Goal: Book appointment/travel/reservation

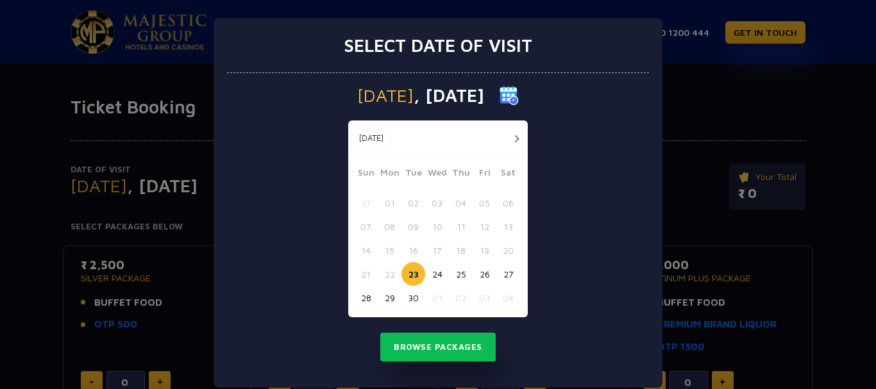
click at [462, 273] on button "25" at bounding box center [461, 274] width 24 height 24
click at [457, 351] on button "Browse Packages" at bounding box center [437, 347] width 115 height 29
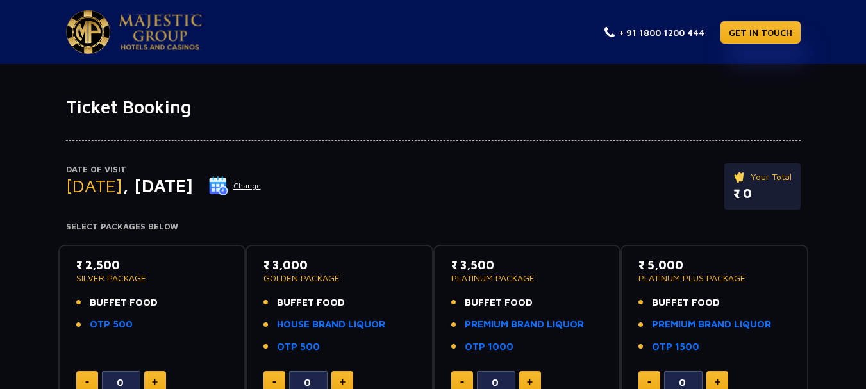
click at [125, 21] on img at bounding box center [160, 32] width 83 height 36
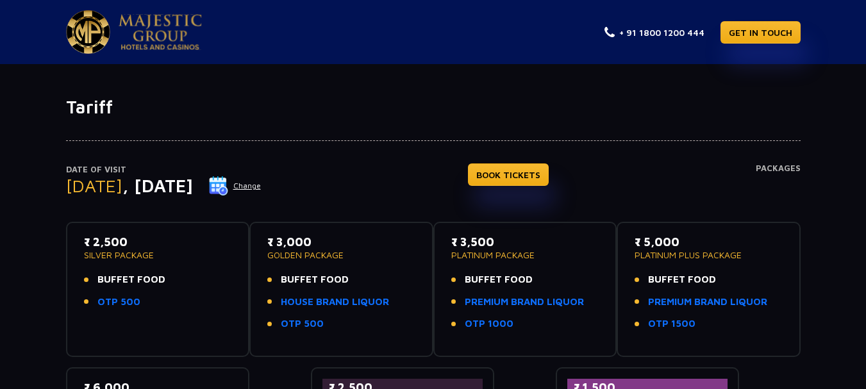
click at [262, 181] on button "Change" at bounding box center [234, 186] width 53 height 21
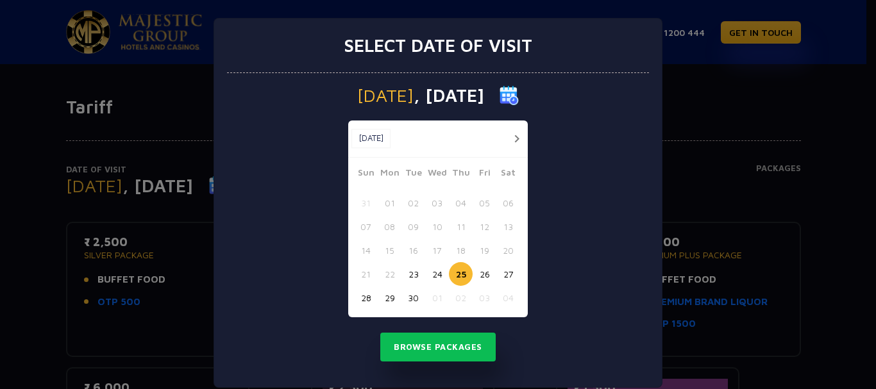
click at [505, 277] on button "27" at bounding box center [508, 274] width 24 height 24
click at [449, 353] on button "Browse Packages" at bounding box center [437, 347] width 115 height 29
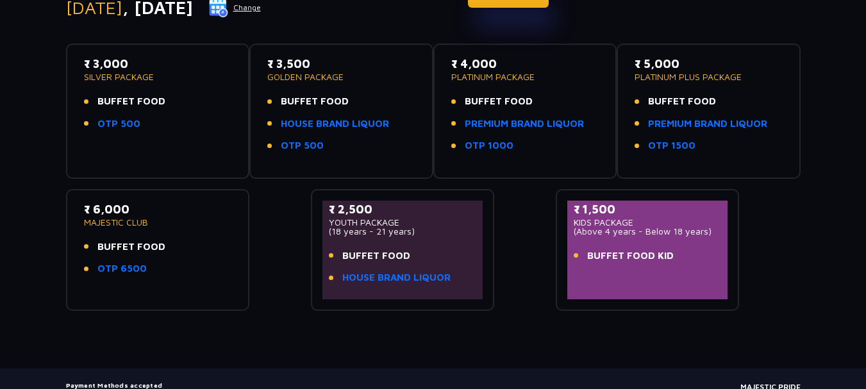
scroll to position [192, 0]
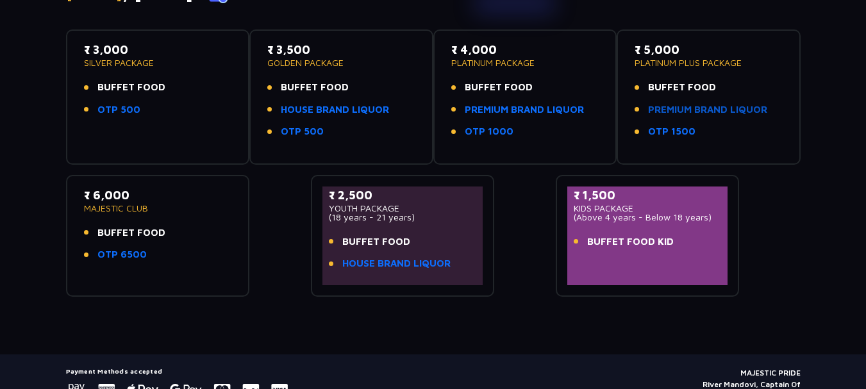
click at [677, 108] on link "PREMIUM BRAND LIQUOR" at bounding box center [707, 110] width 119 height 15
